Goal: Task Accomplishment & Management: Manage account settings

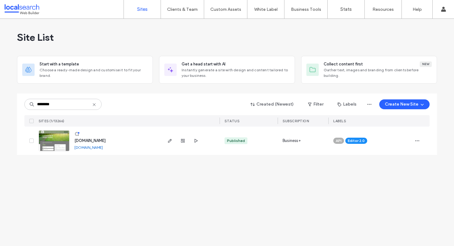
type input "********"
click at [106, 140] on span "[DOMAIN_NAME]" at bounding box center [89, 140] width 31 height 5
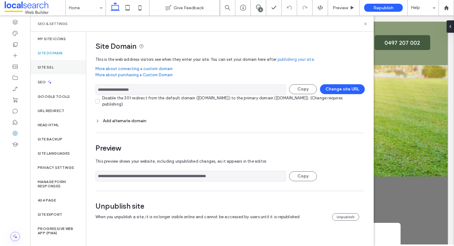
click at [53, 67] on label "Site SSL" at bounding box center [46, 67] width 16 height 4
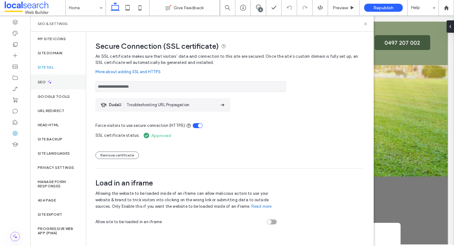
click at [46, 86] on div "SEO" at bounding box center [58, 81] width 56 height 15
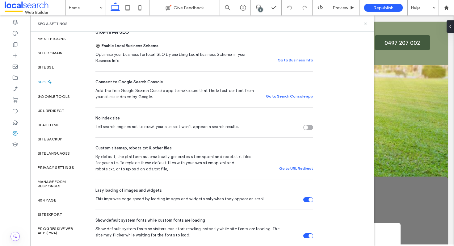
scroll to position [122, 0]
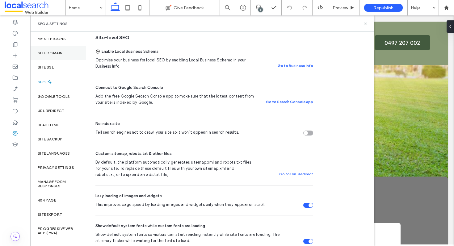
click at [49, 51] on label "Site Domain" at bounding box center [50, 53] width 25 height 4
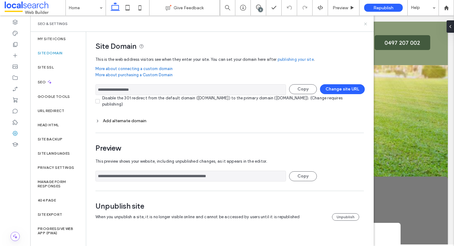
click at [365, 23] on icon at bounding box center [365, 24] width 5 height 5
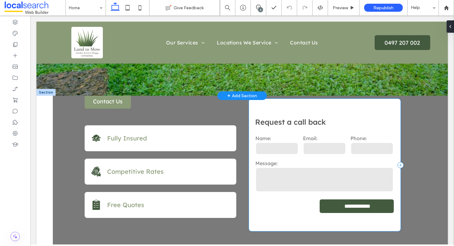
scroll to position [124, 0]
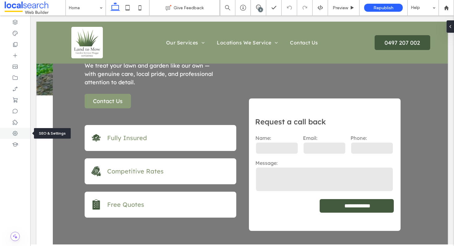
click at [20, 134] on div at bounding box center [15, 133] width 30 height 11
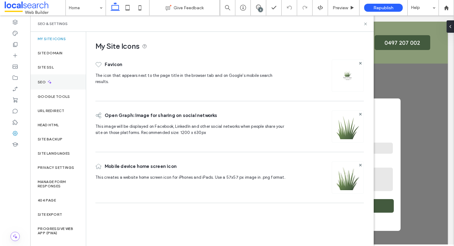
click at [41, 82] on label "SEO" at bounding box center [42, 82] width 9 height 4
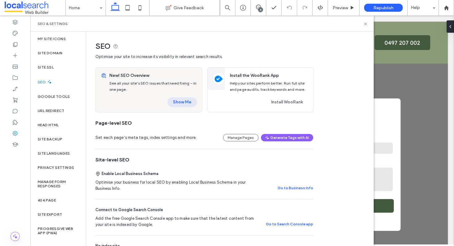
click at [183, 101] on button "Show Me" at bounding box center [182, 102] width 30 height 10
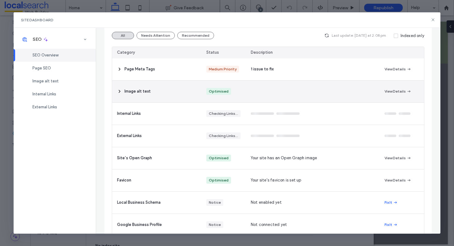
scroll to position [71, 0]
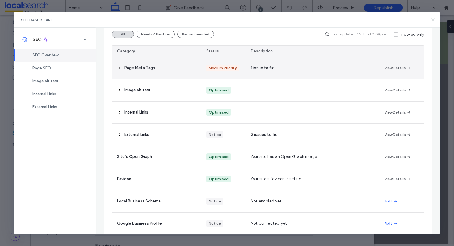
click at [120, 68] on use at bounding box center [119, 68] width 1 height 2
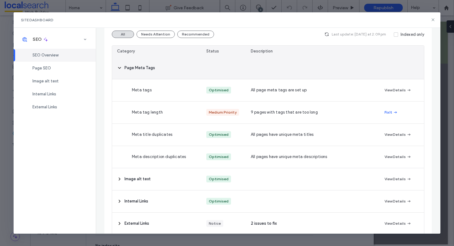
click at [119, 68] on icon at bounding box center [119, 67] width 5 height 5
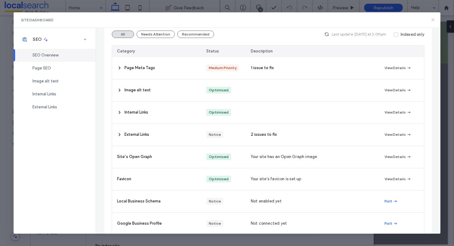
click at [433, 20] on use at bounding box center [432, 20] width 3 height 3
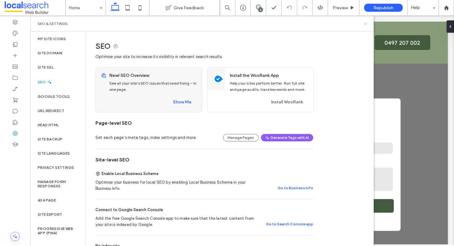
click at [365, 25] on icon at bounding box center [365, 24] width 5 height 5
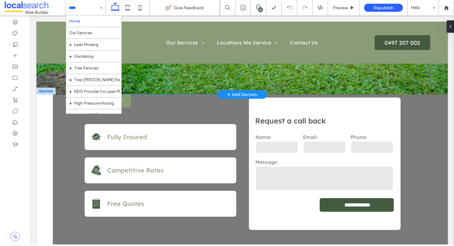
scroll to position [127, 0]
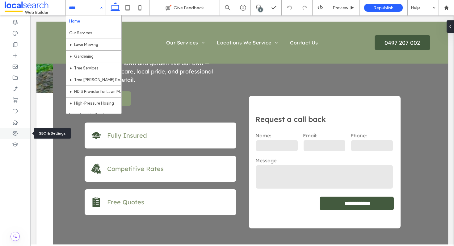
click at [23, 134] on div at bounding box center [15, 133] width 30 height 11
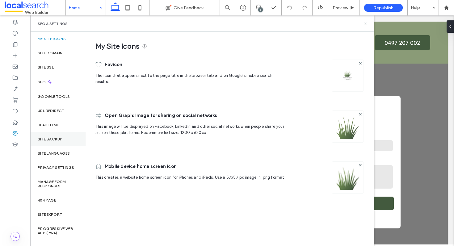
click at [58, 134] on div "Site backup" at bounding box center [58, 139] width 56 height 14
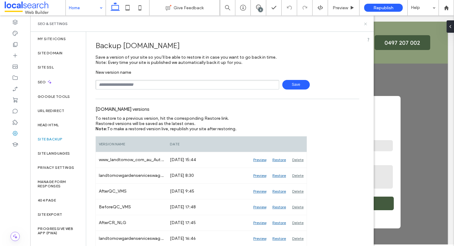
click at [366, 23] on use at bounding box center [365, 24] width 2 height 2
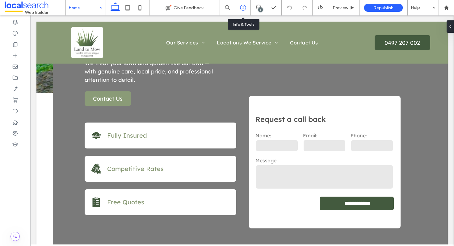
click at [248, 9] on div at bounding box center [242, 8] width 15 height 6
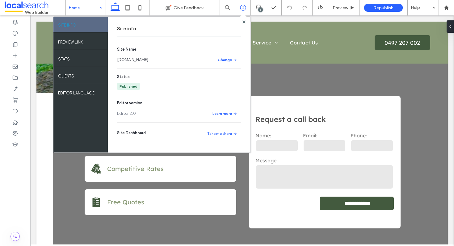
drag, startPoint x: 169, startPoint y: 58, endPoint x: 128, endPoint y: 61, distance: 41.2
click at [128, 61] on div "www.landtomow.com.au" at bounding box center [164, 60] width 94 height 6
copy link "landtomow.com.au"
click at [143, 55] on section "Site Name www.landtomow.com.au Change" at bounding box center [179, 54] width 124 height 17
click at [141, 60] on link "www.landtomow.com.au" at bounding box center [132, 60] width 31 height 6
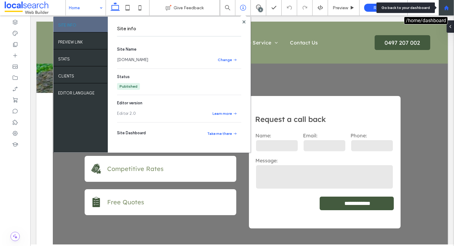
click at [448, 8] on icon at bounding box center [446, 7] width 5 height 5
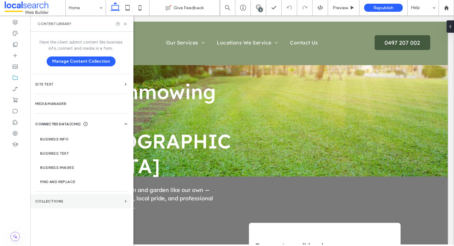
click at [72, 203] on label "COLLECTIONS" at bounding box center [78, 201] width 87 height 4
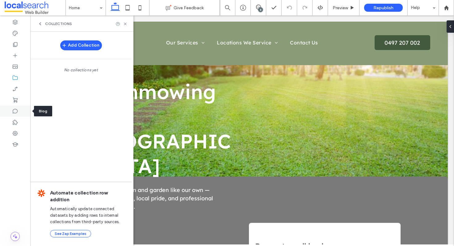
click at [17, 111] on icon at bounding box center [15, 111] width 6 height 6
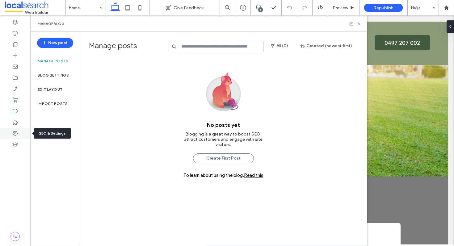
click at [18, 133] on icon at bounding box center [15, 133] width 6 height 6
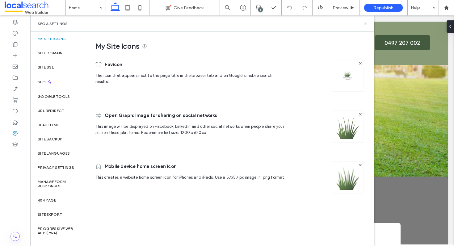
click at [223, 114] on div "Open Graph: Image for sharing on social networks" at bounding box center [190, 115] width 191 height 16
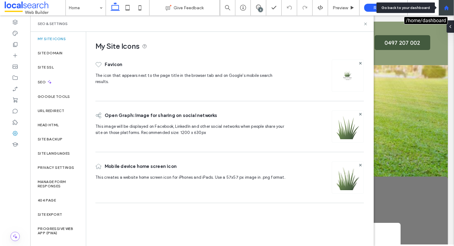
click at [445, 6] on icon at bounding box center [446, 7] width 5 height 5
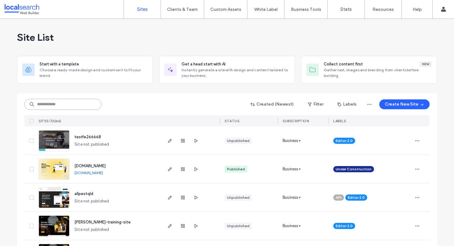
click at [79, 106] on input at bounding box center [62, 104] width 77 height 11
click at [66, 105] on input at bounding box center [62, 104] width 77 height 11
paste input "********"
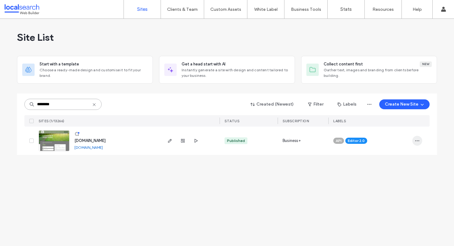
type input "********"
click at [417, 142] on icon "button" at bounding box center [417, 140] width 5 height 5
click at [394, 184] on div "Assign Label" at bounding box center [394, 181] width 55 height 12
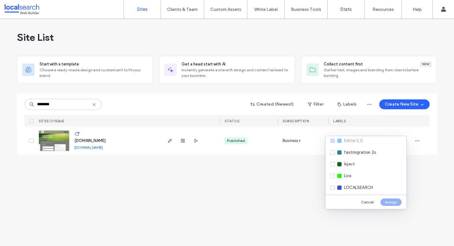
scroll to position [89, 0]
click at [332, 170] on div "Live" at bounding box center [366, 173] width 81 height 12
click at [388, 201] on button "Assign" at bounding box center [391, 202] width 21 height 7
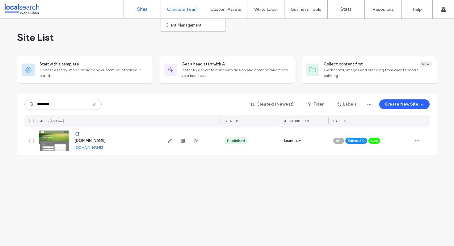
click at [190, 11] on label "Clients & Team" at bounding box center [182, 9] width 31 height 5
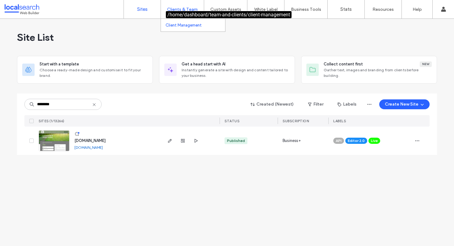
click at [187, 24] on label "Client Management" at bounding box center [184, 25] width 36 height 5
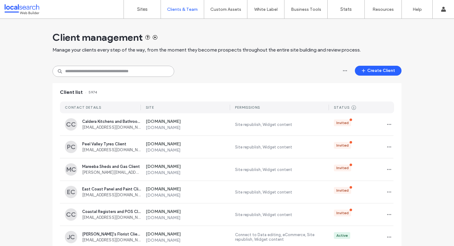
click at [125, 71] on input at bounding box center [114, 71] width 122 height 11
click at [106, 73] on input at bounding box center [114, 71] width 122 height 11
paste input "**********"
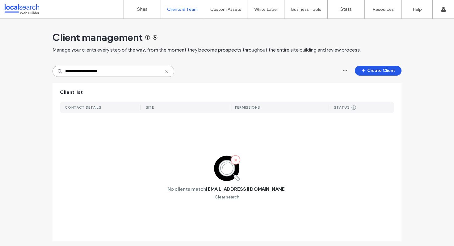
type input "**********"
click at [380, 72] on button "Create Client" at bounding box center [378, 71] width 47 height 10
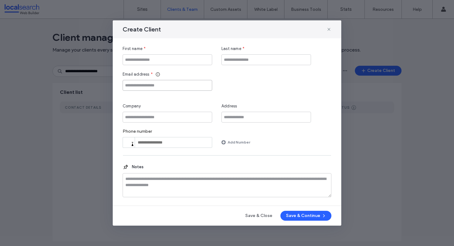
click at [170, 90] on input "Email address" at bounding box center [168, 85] width 90 height 11
paste input "**********"
type input "**********"
click at [158, 118] on input "Company" at bounding box center [168, 117] width 90 height 11
paste input "**********"
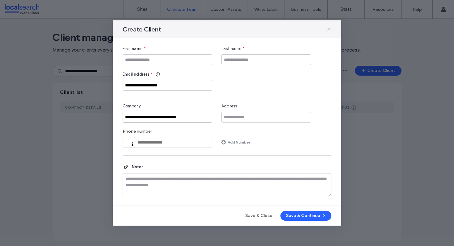
type input "**********"
click at [158, 60] on input "First name" at bounding box center [168, 59] width 90 height 11
paste input "**********"
type input "**********"
click at [235, 60] on input "Last name" at bounding box center [266, 59] width 90 height 11
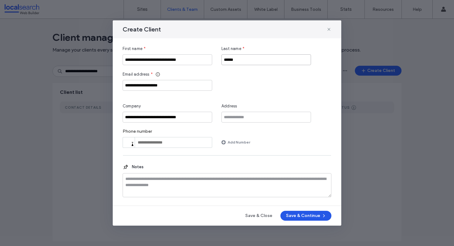
type input "******"
click at [303, 215] on button "Save & Continue" at bounding box center [305, 216] width 51 height 10
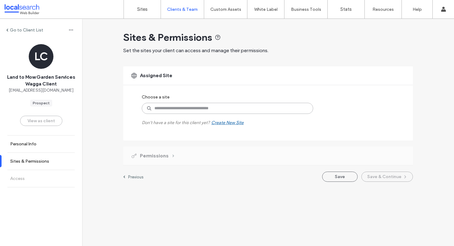
click at [224, 110] on input at bounding box center [227, 108] width 171 height 11
click at [223, 109] on input at bounding box center [227, 108] width 171 height 11
type input "*"
type input "*********"
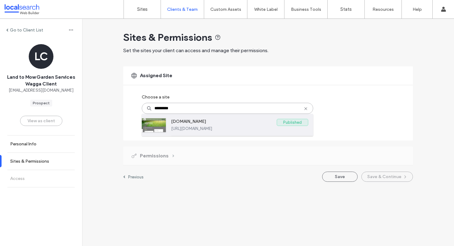
click at [192, 125] on label "www.landtomow.com.au" at bounding box center [224, 122] width 106 height 7
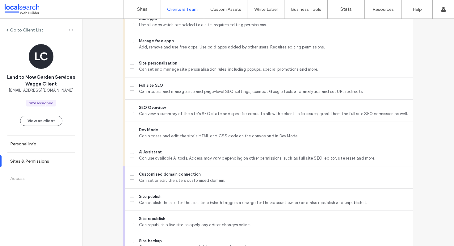
scroll to position [509, 0]
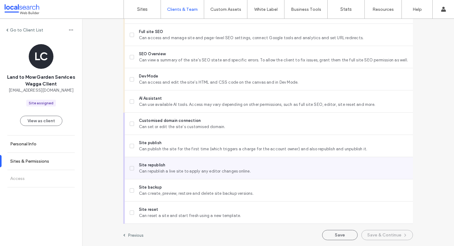
click at [130, 166] on span at bounding box center [132, 168] width 4 height 4
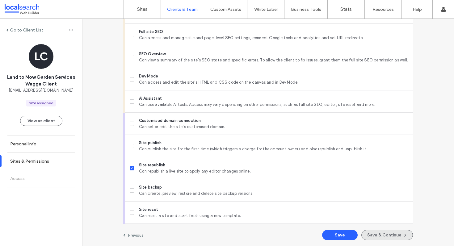
click at [390, 232] on button "Save & Continue" at bounding box center [387, 235] width 52 height 10
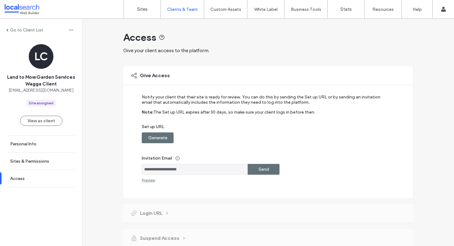
click at [160, 138] on label "Generate" at bounding box center [157, 137] width 19 height 11
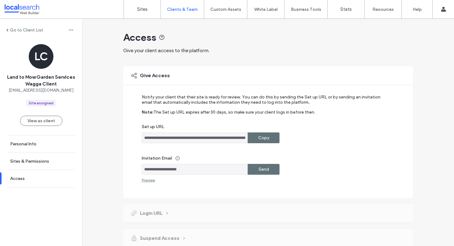
click at [261, 134] on label "Copy" at bounding box center [263, 137] width 11 height 11
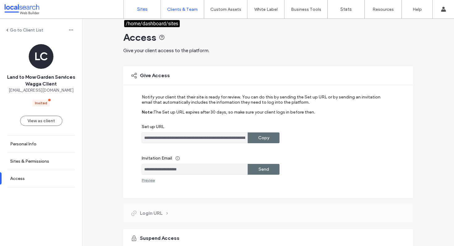
click at [144, 10] on label "Sites" at bounding box center [142, 9] width 11 height 6
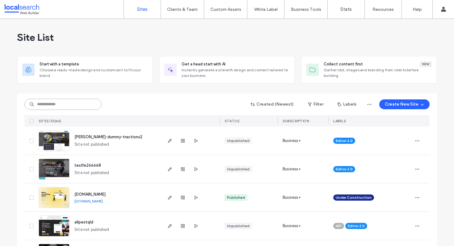
click at [57, 109] on input at bounding box center [62, 104] width 77 height 11
paste input "********"
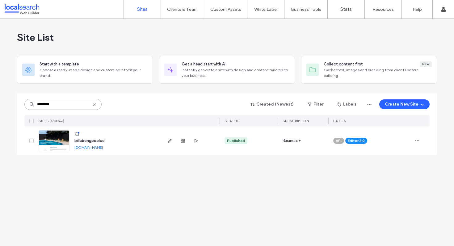
type input "********"
click at [93, 141] on span "billabongpoolco" at bounding box center [89, 140] width 30 height 5
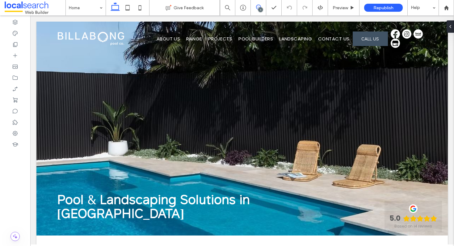
click at [259, 7] on icon at bounding box center [258, 7] width 5 height 5
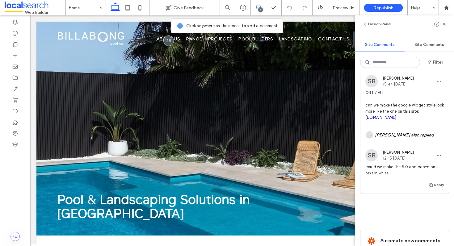
scroll to position [26, 0]
click at [401, 104] on span "QRT / ALL can we make the google widget style look more like the one on this si…" at bounding box center [404, 105] width 78 height 31
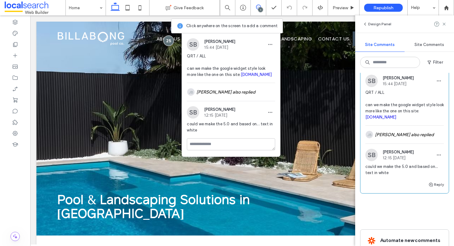
click at [393, 118] on link "capitalbuyersagency.com.au" at bounding box center [380, 117] width 31 height 5
click at [444, 23] on icon at bounding box center [444, 24] width 5 height 5
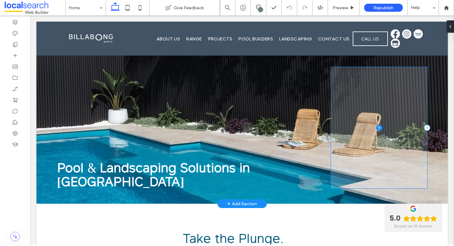
scroll to position [0, 0]
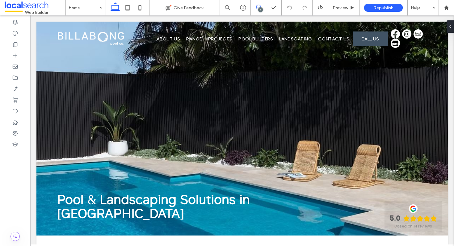
click at [258, 7] on use at bounding box center [258, 7] width 5 height 5
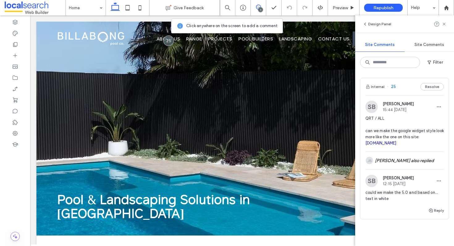
click at [407, 198] on span "could we make the 5.0 and based on... text in white" at bounding box center [404, 196] width 78 height 12
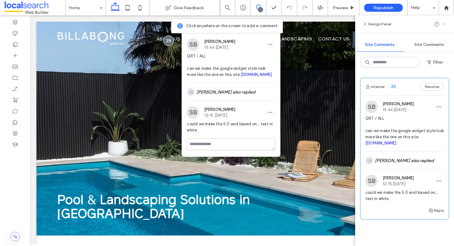
click at [446, 24] on icon at bounding box center [444, 24] width 5 height 5
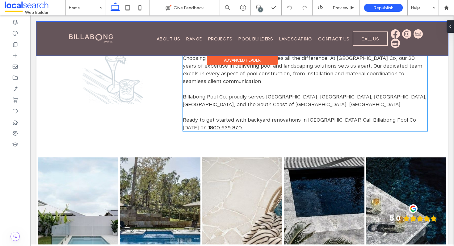
scroll to position [227, 0]
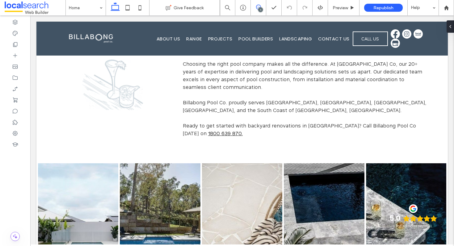
click at [259, 7] on icon at bounding box center [258, 7] width 5 height 5
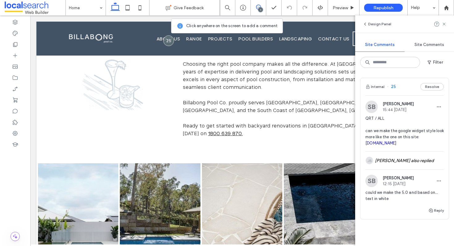
click at [407, 195] on span "could we make the 5.0 and based on... text in white" at bounding box center [404, 196] width 78 height 12
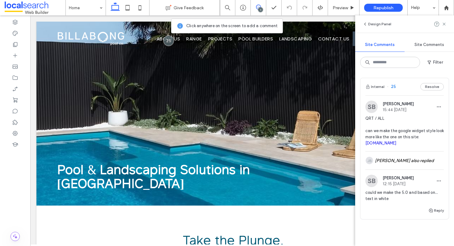
scroll to position [0, 0]
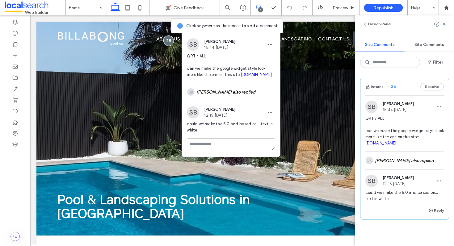
click at [241, 77] on link "[DOMAIN_NAME]" at bounding box center [256, 74] width 31 height 5
click at [444, 27] on span at bounding box center [444, 23] width 5 height 7
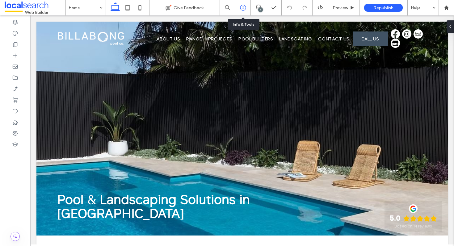
click at [245, 8] on icon at bounding box center [243, 8] width 6 height 6
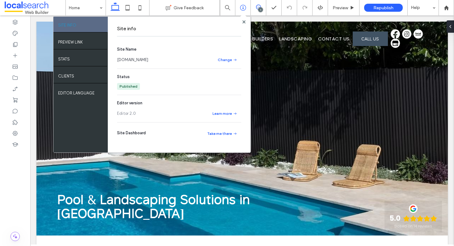
click at [256, 5] on use at bounding box center [258, 7] width 5 height 5
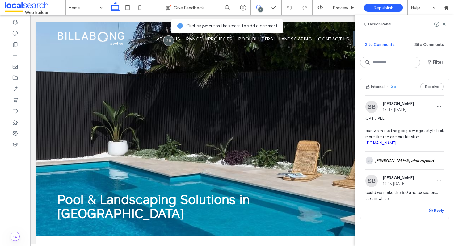
click at [432, 209] on use "button" at bounding box center [431, 211] width 4 height 4
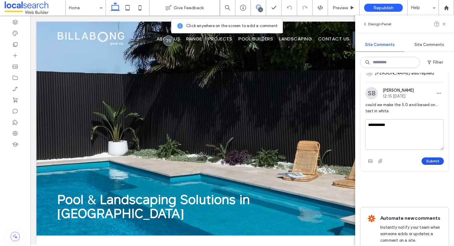
type textarea "**********"
click at [431, 163] on button "Submit" at bounding box center [433, 161] width 22 height 7
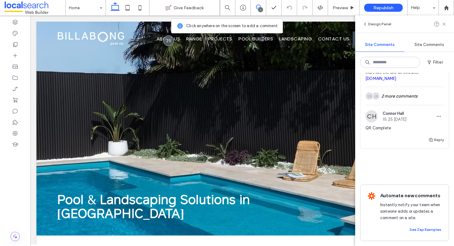
scroll to position [65, 0]
click at [244, 8] on icon at bounding box center [243, 8] width 6 height 6
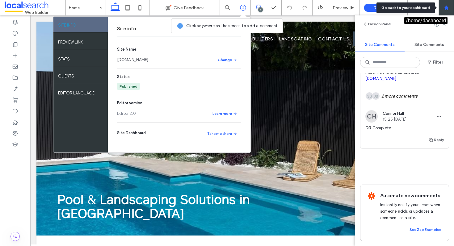
click at [445, 5] on icon at bounding box center [446, 7] width 5 height 5
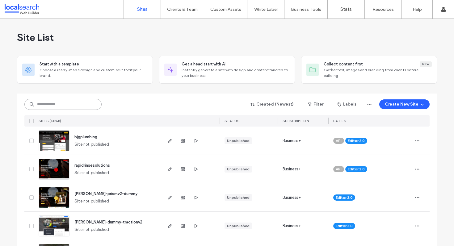
click at [74, 104] on input at bounding box center [62, 104] width 77 height 11
paste input "********"
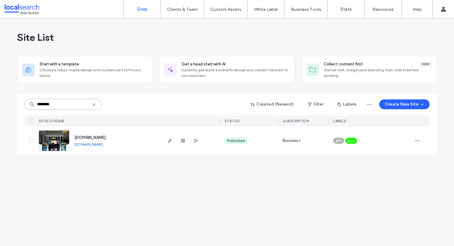
type input "********"
click at [90, 138] on span "[DOMAIN_NAME]" at bounding box center [89, 137] width 31 height 5
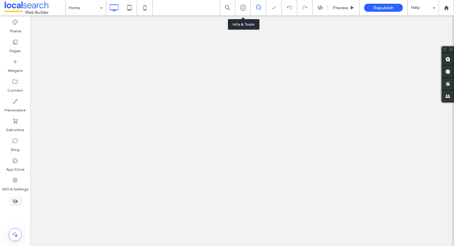
click at [242, 8] on icon at bounding box center [243, 8] width 6 height 6
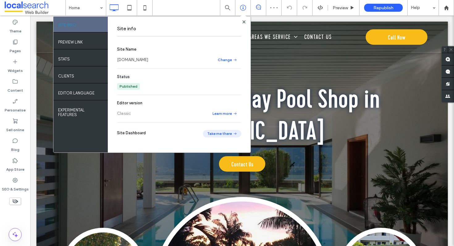
click at [229, 137] on button "Take me there" at bounding box center [222, 133] width 38 height 7
click at [14, 180] on icon at bounding box center [15, 180] width 6 height 6
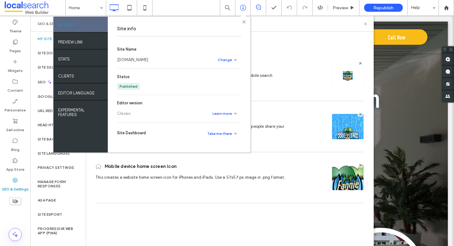
click at [243, 21] on icon at bounding box center [243, 21] width 3 height 3
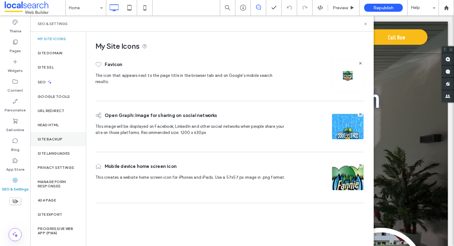
click at [58, 133] on div "Site backup" at bounding box center [58, 139] width 56 height 14
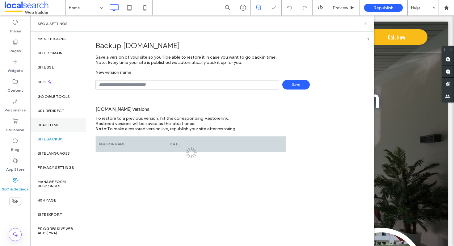
click at [59, 123] on label "Head HTML" at bounding box center [48, 125] width 21 height 4
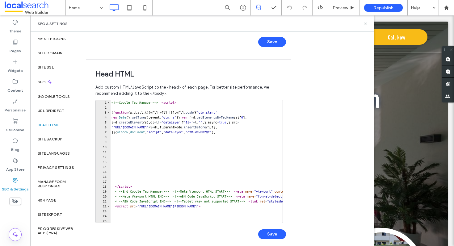
type textarea "**********"
drag, startPoint x: 229, startPoint y: 133, endPoint x: 203, endPoint y: 131, distance: 26.3
click at [203, 131] on div "<!-- Google Tag Manager --> < script > ( function ( w , d , s , l , i ) { w [ l…" at bounding box center [401, 166] width 583 height 133
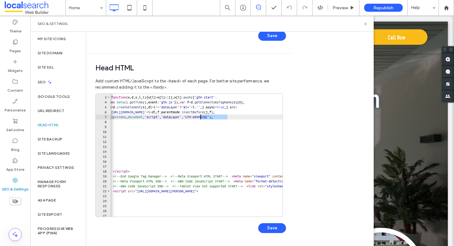
scroll to position [0, 6]
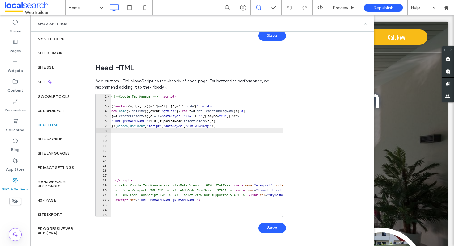
click at [232, 129] on div "<!-- Google Tag Manager --> < script > ( function ( w , d , s , l , i ) { w [ l…" at bounding box center [401, 160] width 583 height 133
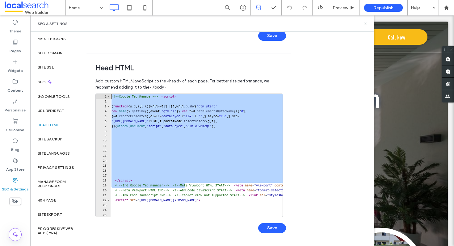
drag, startPoint x: 186, startPoint y: 185, endPoint x: 95, endPoint y: 91, distance: 130.6
click at [95, 91] on div "Head HTML Add custom HTML/JavaScript to the <head> of each page. For better sit…" at bounding box center [186, 149] width 200 height 192
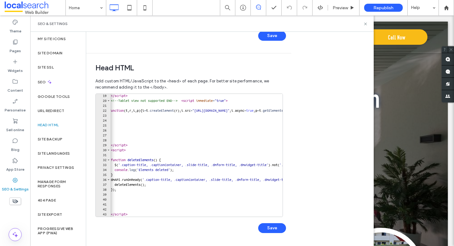
scroll to position [90, 0]
click at [138, 215] on div at bounding box center [397, 214] width 583 height 6
type textarea "*********"
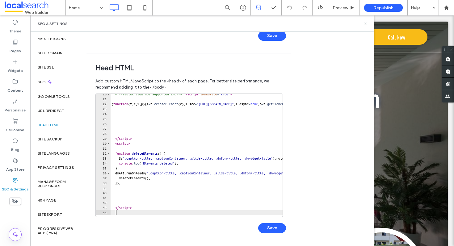
paste textarea "**********"
type textarea "**********"
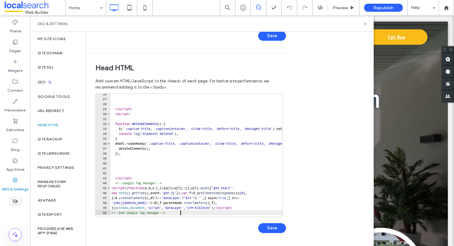
scroll to position [124, 0]
click at [51, 101] on div "Google Tools" at bounding box center [58, 97] width 56 height 14
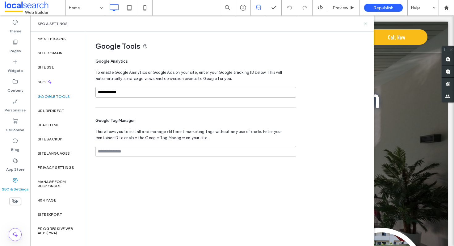
click at [129, 95] on input "**********" at bounding box center [195, 92] width 201 height 11
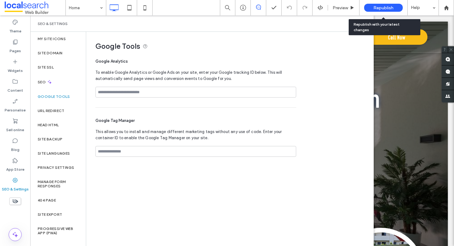
click at [387, 6] on span "Republish" at bounding box center [383, 7] width 20 height 5
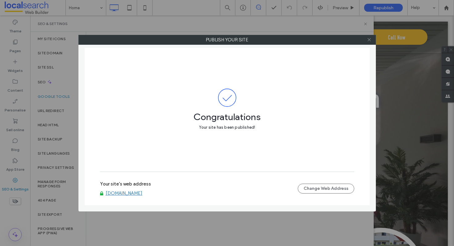
click at [370, 39] on use at bounding box center [369, 39] width 3 height 3
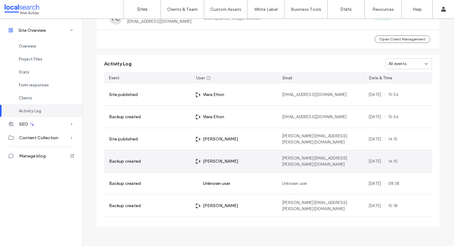
scroll to position [96, 0]
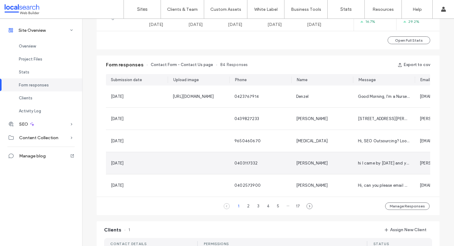
scroll to position [363, 0]
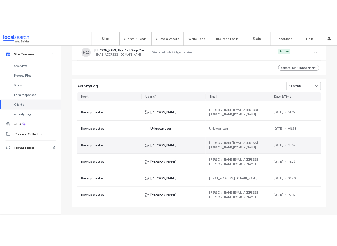
scroll to position [63, 0]
